Goal: Find specific page/section: Find specific page/section

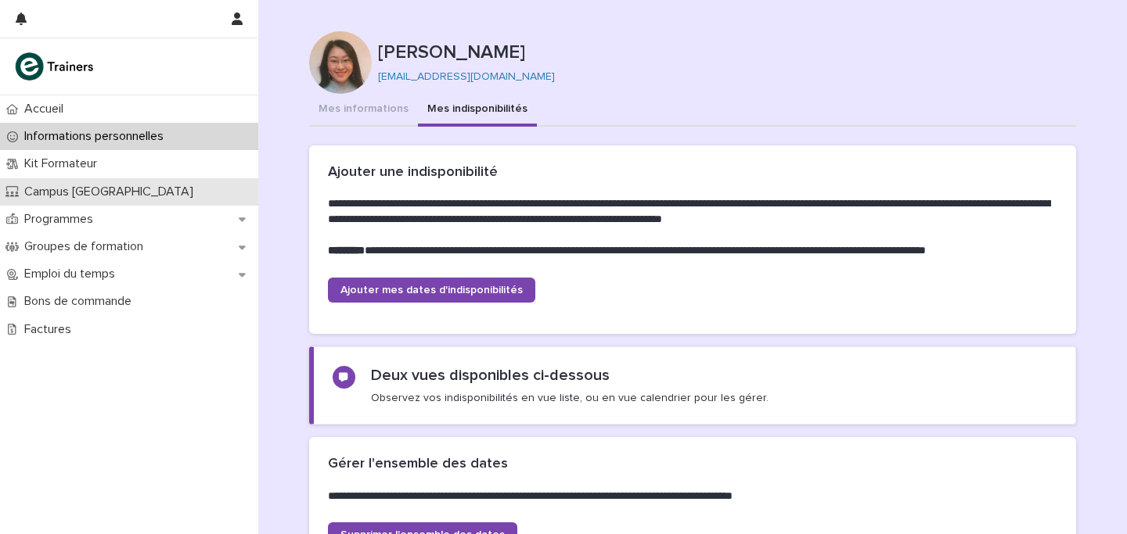
click at [120, 204] on div "Campus [GEOGRAPHIC_DATA]" at bounding box center [129, 191] width 258 height 27
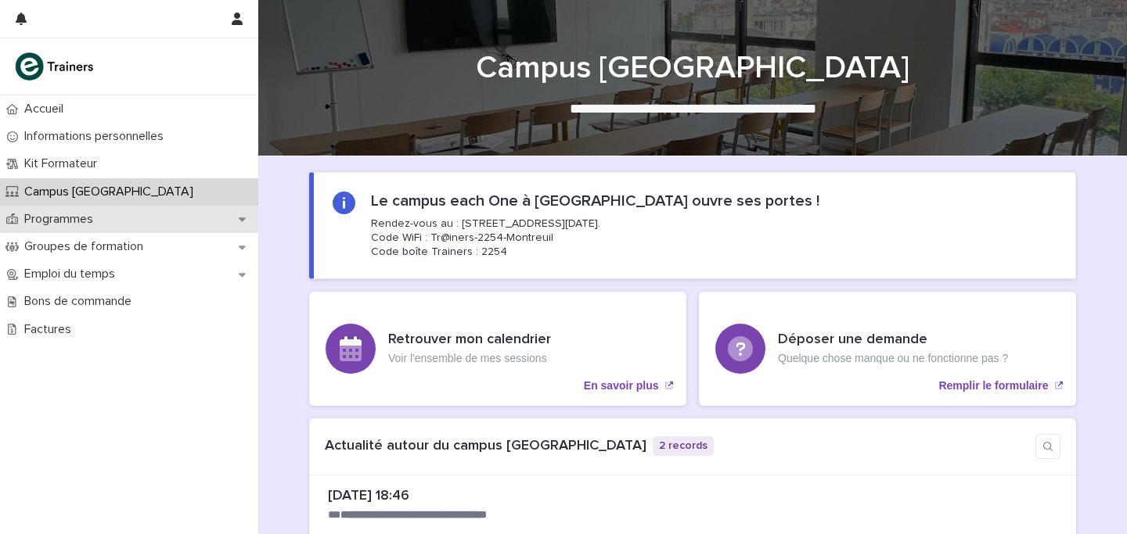
click at [74, 215] on p "Programmes" at bounding box center [62, 219] width 88 height 15
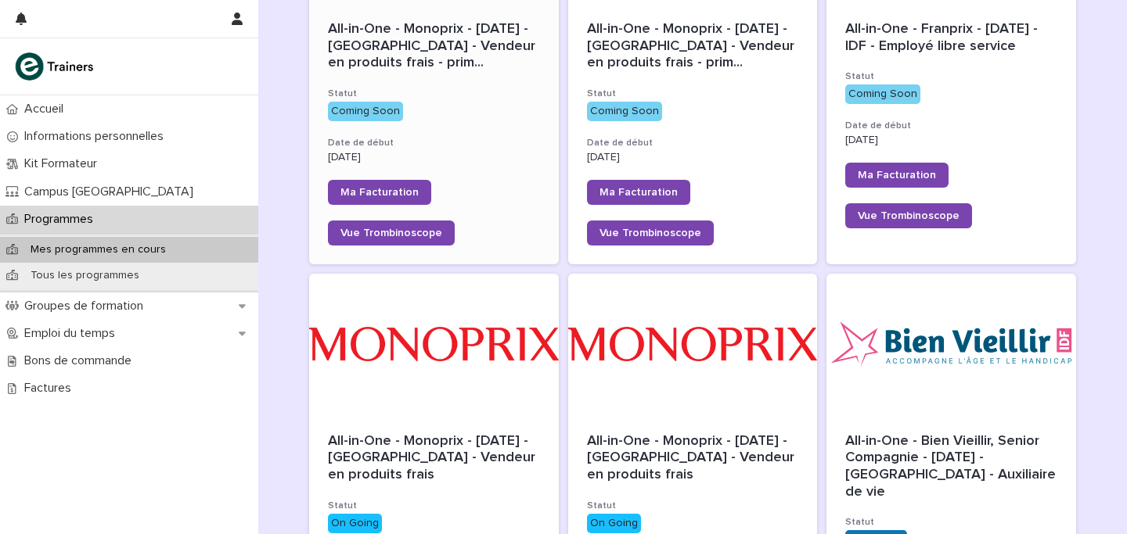
scroll to position [295, 0]
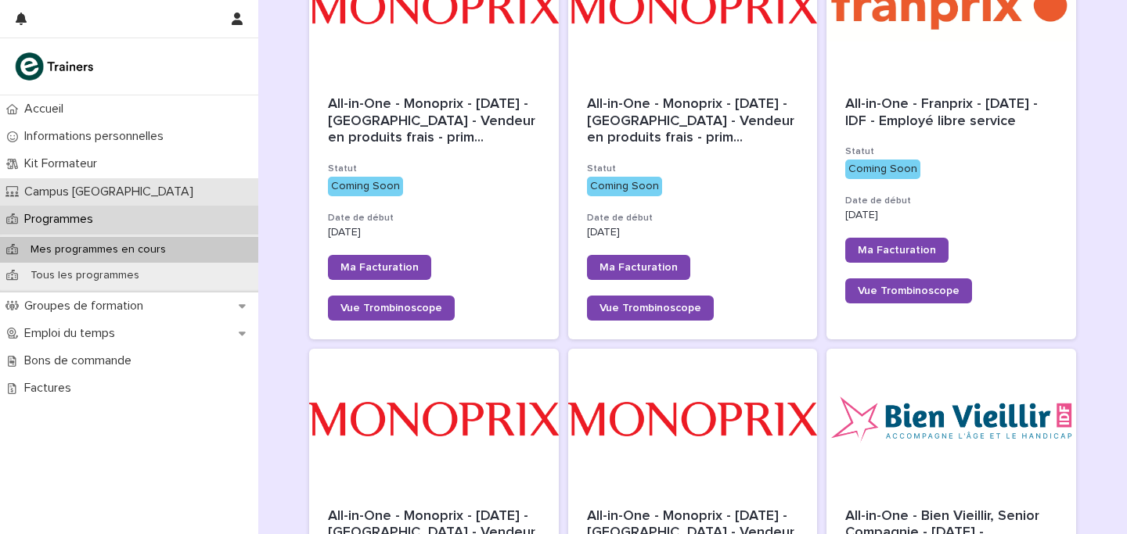
click at [77, 194] on p "Campus [GEOGRAPHIC_DATA]" at bounding box center [112, 192] width 188 height 15
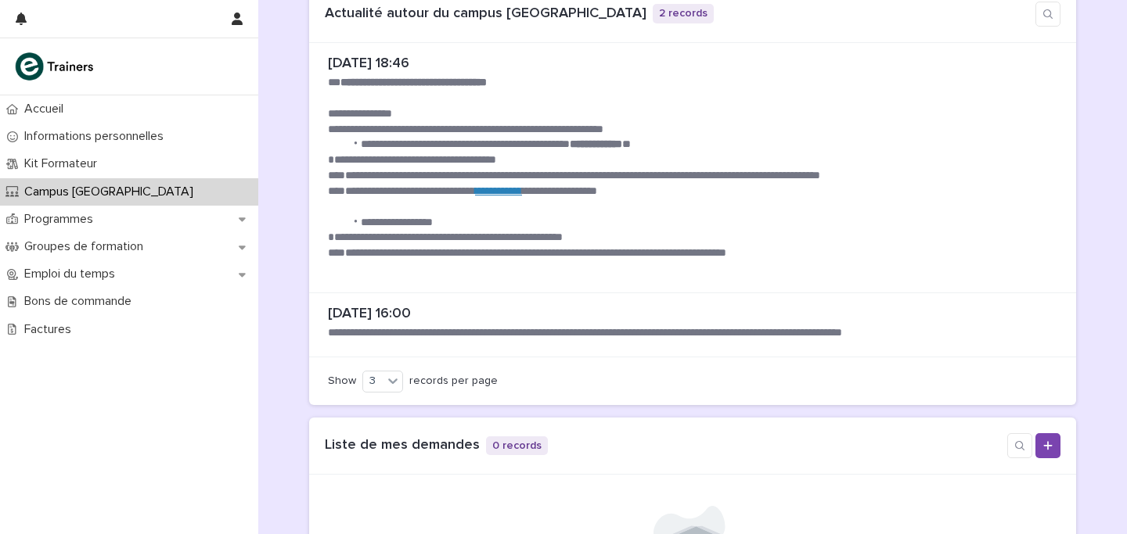
scroll to position [407, 0]
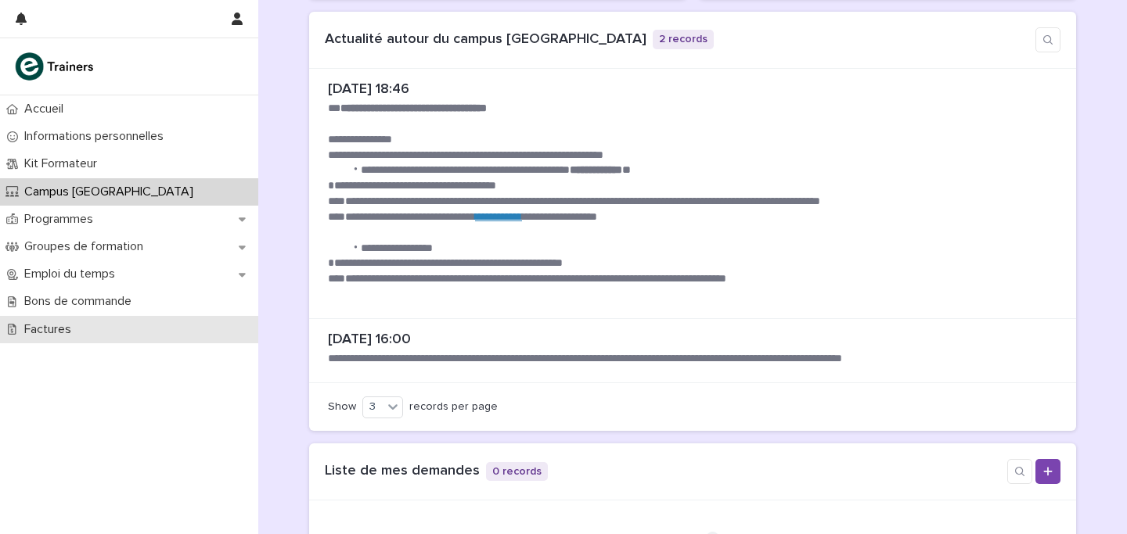
click at [81, 323] on p "Factures" at bounding box center [51, 329] width 66 height 15
